Goal: Navigation & Orientation: Find specific page/section

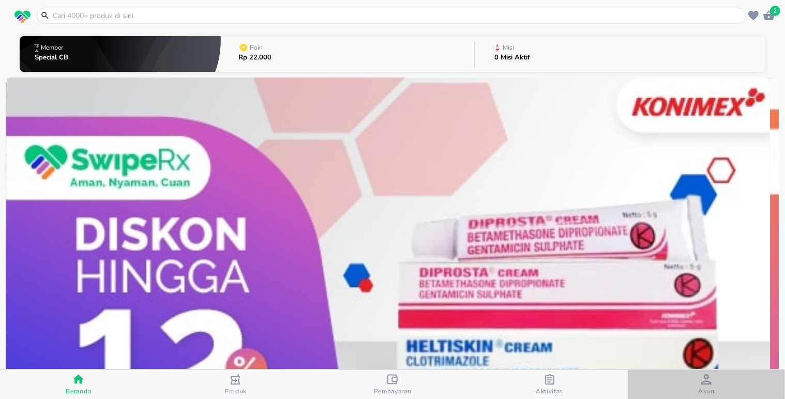
click at [694, 381] on span "Akun" at bounding box center [706, 384] width 151 height 21
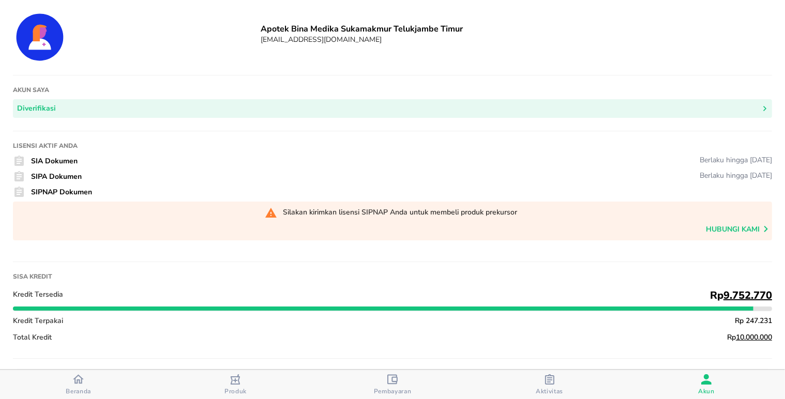
click at [74, 392] on span "Beranda" at bounding box center [78, 391] width 25 height 8
